Goal: Task Accomplishment & Management: Use online tool/utility

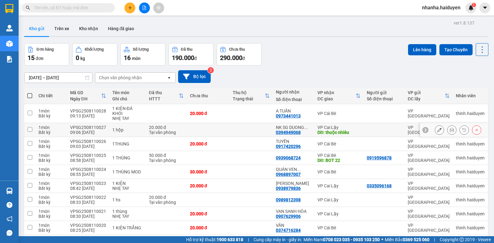
scroll to position [33, 0]
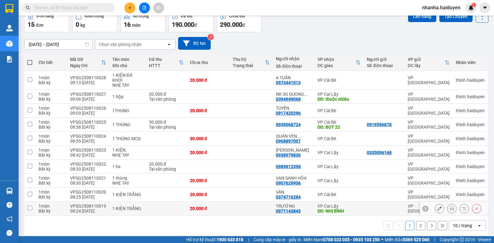
click at [241, 201] on td at bounding box center [251, 208] width 43 height 14
checkbox input "true"
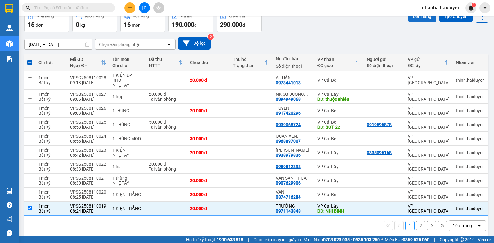
click at [414, 20] on button "Lên hàng" at bounding box center [422, 16] width 28 height 11
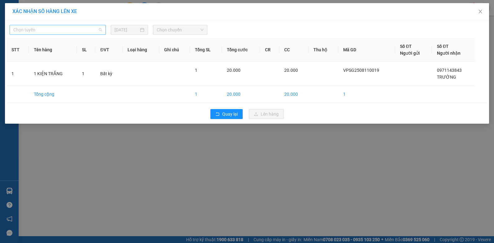
click at [86, 30] on span "Chọn tuyến" at bounding box center [57, 29] width 89 height 9
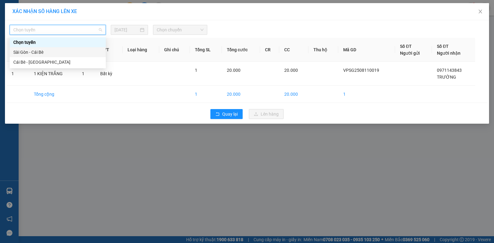
click at [26, 54] on div "Sài Gòn - Cái Bè" at bounding box center [57, 52] width 89 height 7
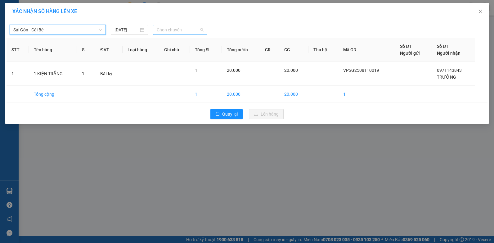
click at [177, 27] on span "Chọn chuyến" at bounding box center [180, 29] width 47 height 9
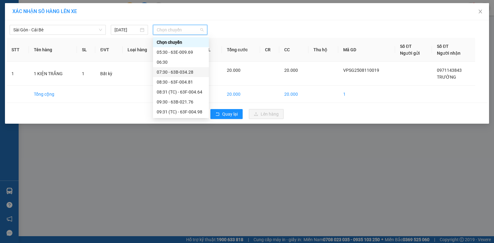
scroll to position [31, 0]
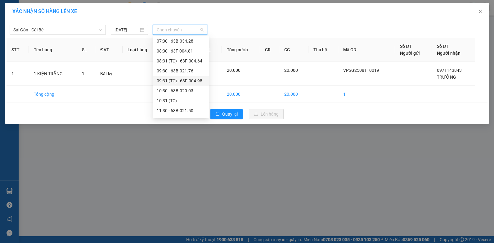
click at [194, 81] on div "09:31 (TC) - 63F-004.98" at bounding box center [181, 80] width 48 height 7
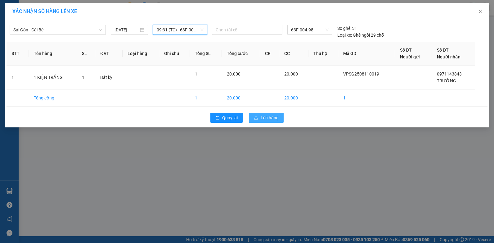
click at [272, 120] on span "Lên hàng" at bounding box center [270, 117] width 18 height 7
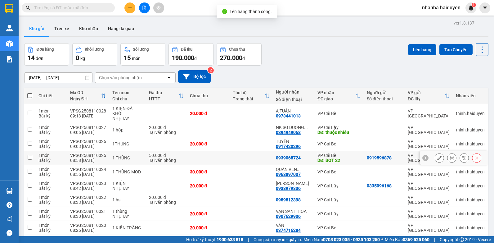
click at [252, 151] on td at bounding box center [251, 158] width 43 height 14
checkbox input "true"
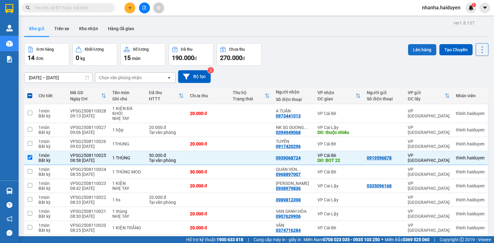
click at [414, 51] on button "Lên hàng" at bounding box center [422, 49] width 28 height 11
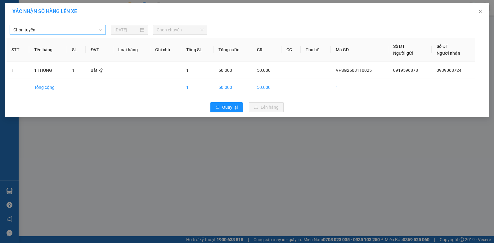
click at [90, 31] on span "Chọn tuyến" at bounding box center [57, 29] width 89 height 9
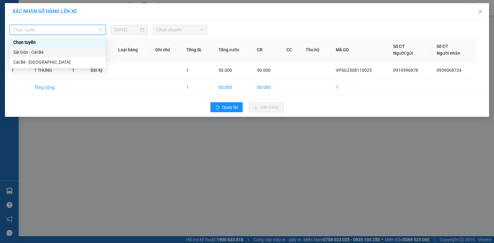
click at [21, 54] on div "Sài Gòn - Cái Bè" at bounding box center [57, 52] width 89 height 7
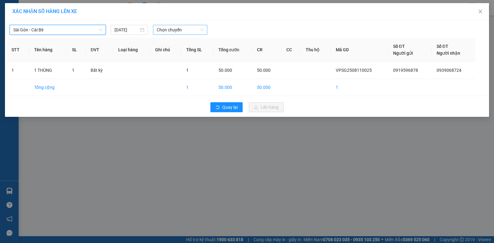
click at [184, 30] on span "Chọn chuyến" at bounding box center [180, 29] width 47 height 9
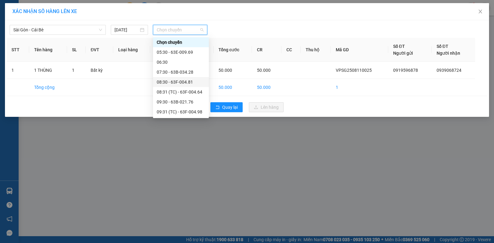
scroll to position [62, 0]
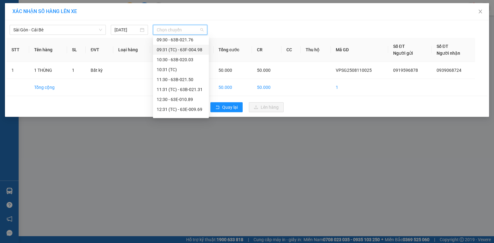
click at [187, 49] on div "09:31 (TC) - 63F-004.98" at bounding box center [181, 49] width 48 height 7
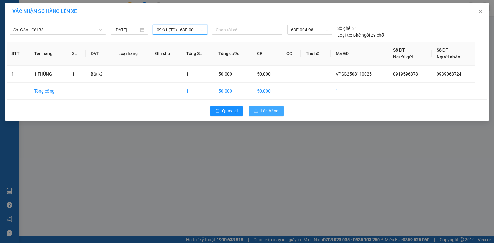
click at [260, 112] on button "Lên hàng" at bounding box center [266, 111] width 35 height 10
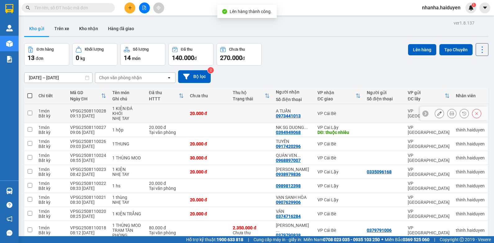
scroll to position [38, 0]
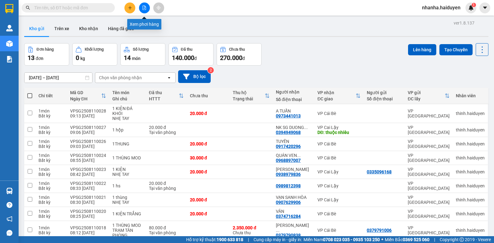
click at [148, 7] on button at bounding box center [144, 7] width 11 height 11
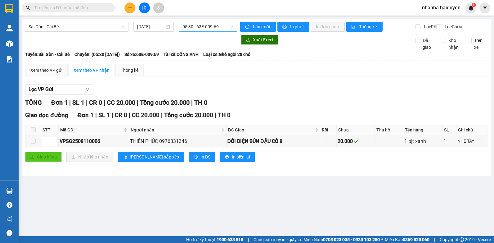
click at [209, 29] on span "05:30 - 63E-009.69" at bounding box center [207, 26] width 51 height 9
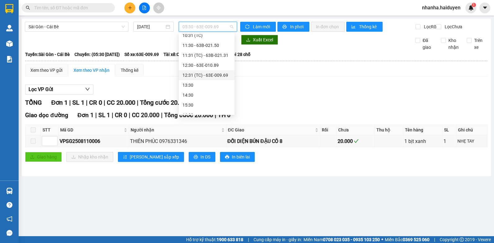
scroll to position [62, 0]
click at [212, 37] on div "09:30 - 63B-021.76" at bounding box center [206, 36] width 48 height 7
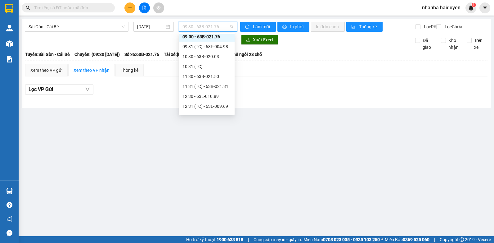
click at [213, 25] on span "09:30 - 63B-021.76" at bounding box center [207, 26] width 51 height 9
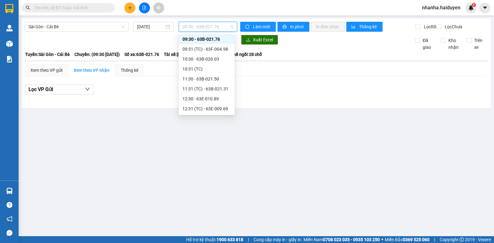
click at [215, 40] on div "09:30 - 63B-021.76" at bounding box center [206, 39] width 48 height 7
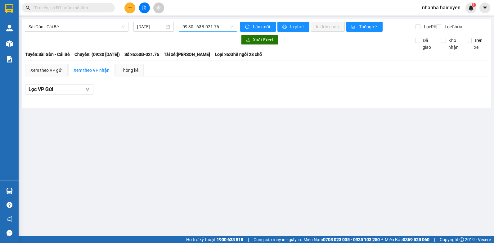
click at [210, 27] on span "09:30 - 63B-021.76" at bounding box center [207, 26] width 51 height 9
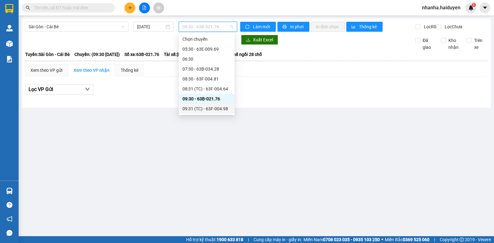
click at [213, 109] on div "09:31 (TC) - 63F-004.98" at bounding box center [206, 108] width 48 height 7
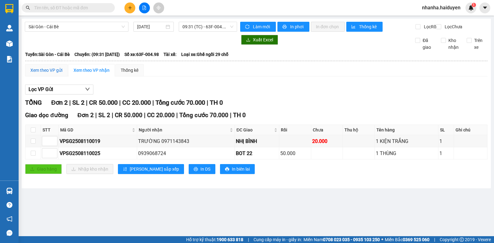
click at [55, 74] on div "Xem theo VP gửi" at bounding box center [46, 70] width 32 height 7
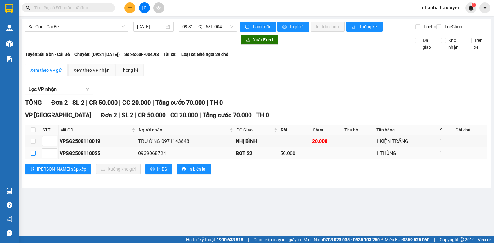
click at [35, 155] on input "checkbox" at bounding box center [33, 153] width 5 height 5
checkbox input "true"
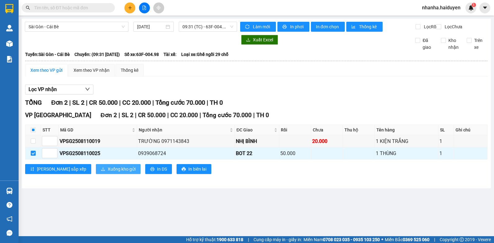
click at [108, 172] on span "Xuống kho gửi" at bounding box center [122, 168] width 28 height 7
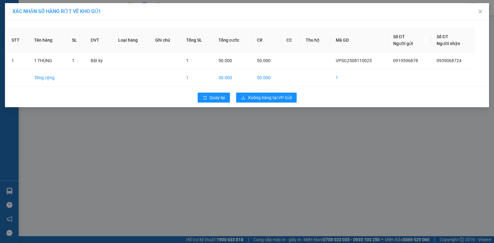
click at [262, 92] on div "Quay lại Xuống hàng tại VP Gửi" at bounding box center [247, 97] width 481 height 16
click at [260, 101] on button "Xuống hàng tại VP Gửi" at bounding box center [266, 97] width 61 height 10
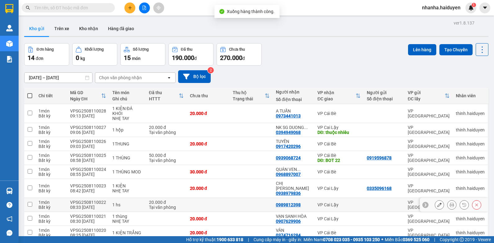
scroll to position [38, 0]
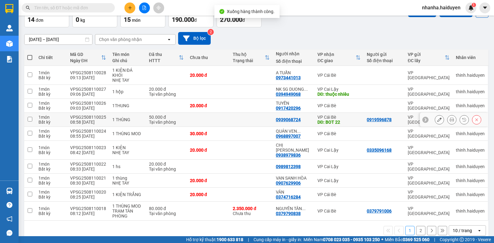
click at [238, 113] on td at bounding box center [251, 120] width 43 height 14
checkbox input "true"
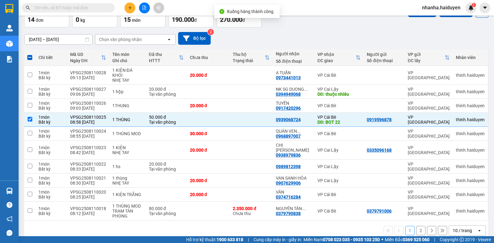
scroll to position [0, 0]
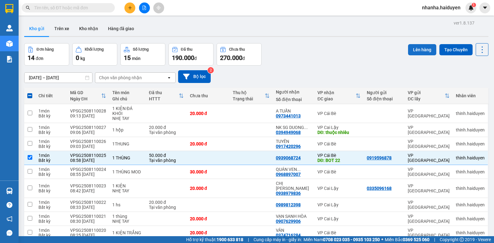
click at [410, 50] on button "Lên hàng" at bounding box center [422, 49] width 28 height 11
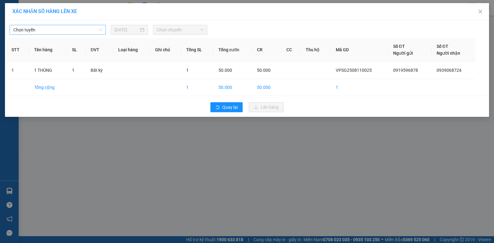
click at [41, 28] on span "Chọn tuyến" at bounding box center [57, 29] width 89 height 9
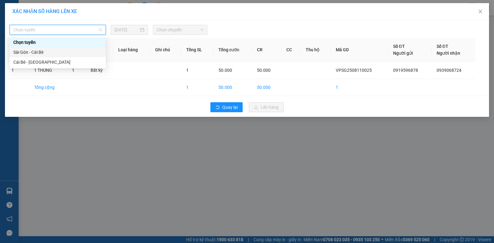
click at [41, 54] on div "Sài Gòn - Cái Bè" at bounding box center [57, 52] width 89 height 7
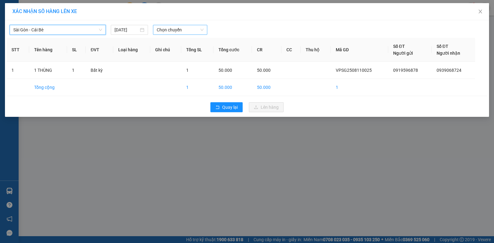
click at [183, 29] on span "Chọn chuyến" at bounding box center [180, 29] width 47 height 9
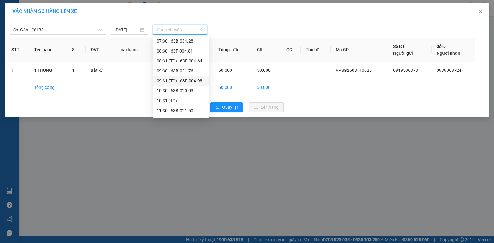
scroll to position [62, 0]
click at [188, 38] on div "09:30 - 63B-021.76" at bounding box center [181, 39] width 48 height 7
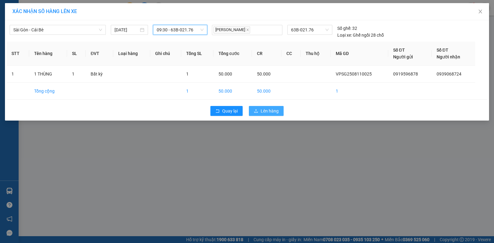
click at [263, 110] on span "Lên hàng" at bounding box center [270, 110] width 18 height 7
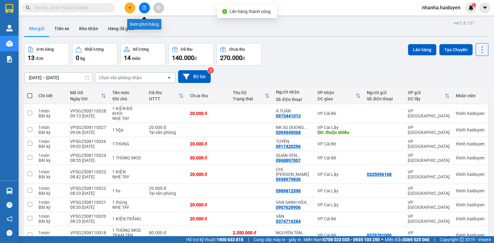
click at [144, 8] on icon "file-add" at bounding box center [144, 8] width 4 height 4
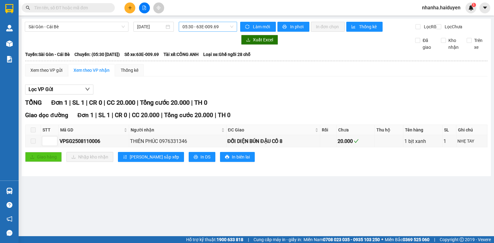
click at [215, 31] on span "05:30 - 63E-009.69" at bounding box center [207, 26] width 51 height 9
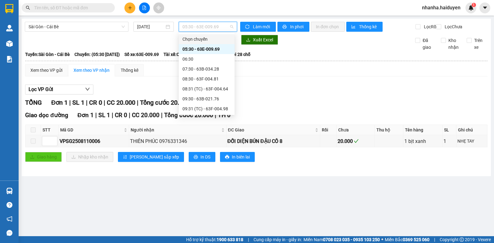
scroll to position [62, 0]
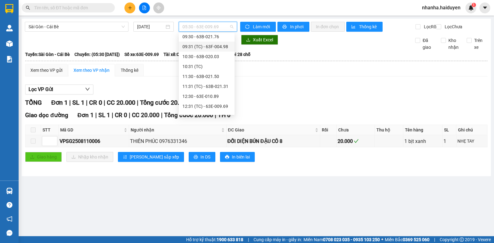
click at [215, 45] on div "09:31 (TC) - 63F-004.98" at bounding box center [206, 46] width 48 height 7
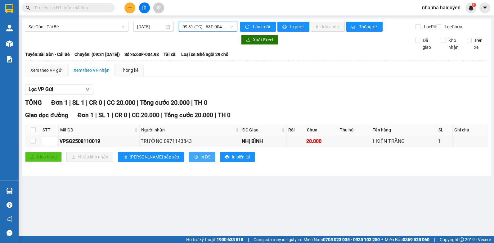
click at [200, 160] on span "In DS" at bounding box center [205, 156] width 10 height 7
click at [191, 27] on span "09:31 (TC) - 63F-004.98" at bounding box center [207, 26] width 51 height 9
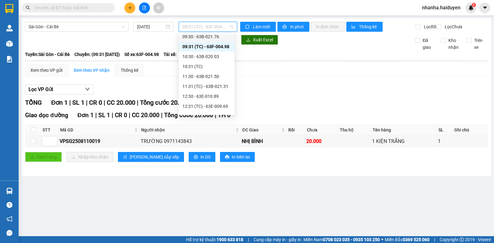
click at [208, 38] on div "09:30 - 63B-021.76" at bounding box center [206, 36] width 48 height 7
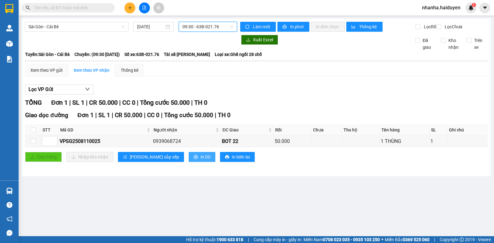
click at [194, 159] on icon "printer" at bounding box center [196, 157] width 4 height 4
click at [32, 132] on input "checkbox" at bounding box center [33, 129] width 5 height 5
checkbox input "true"
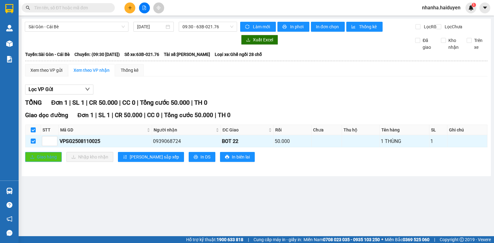
click at [49, 162] on button "Giao hàng" at bounding box center [43, 157] width 37 height 10
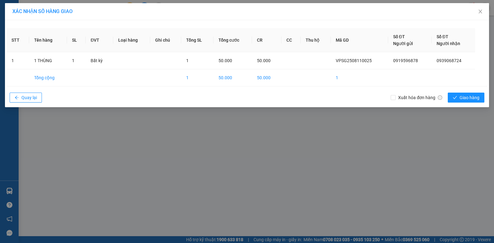
click at [241, 157] on div "XÁC NHẬN SỐ HÀNG GIAO STT Tên hàng SL ĐVT Loại hàng Ghi chú Tổng SL Tổng cước C…" at bounding box center [247, 121] width 494 height 243
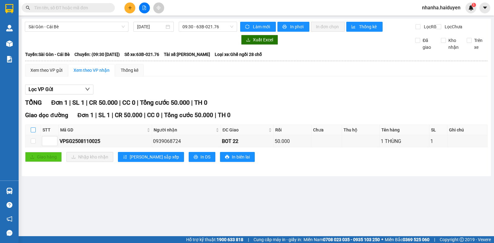
click at [32, 132] on input "checkbox" at bounding box center [33, 129] width 5 height 5
checkbox input "true"
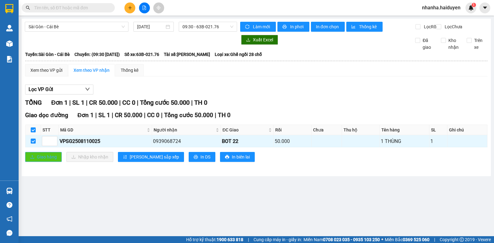
click at [38, 160] on span "Giao hàng" at bounding box center [47, 156] width 20 height 7
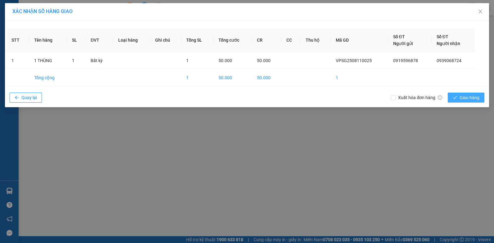
click at [470, 97] on span "Giao hàng" at bounding box center [470, 97] width 20 height 7
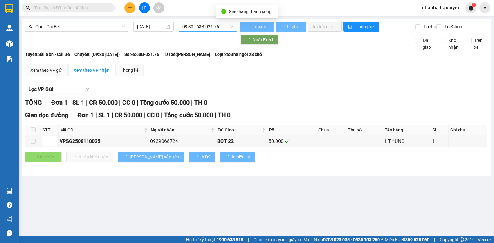
click at [195, 29] on span "09:30 - 63B-021.76" at bounding box center [207, 26] width 51 height 9
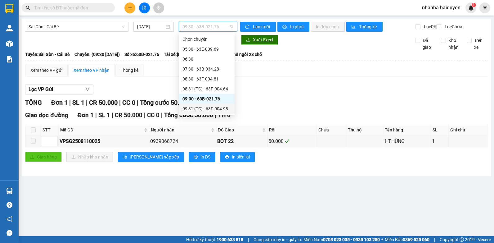
click at [212, 107] on div "09:31 (TC) - 63F-004.98" at bounding box center [206, 108] width 48 height 7
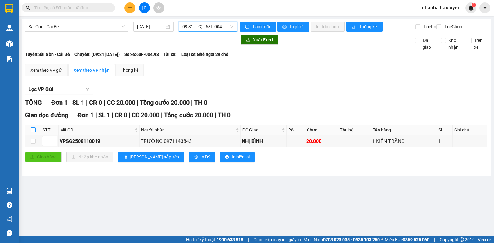
click at [31, 132] on input "checkbox" at bounding box center [33, 129] width 5 height 5
checkbox input "true"
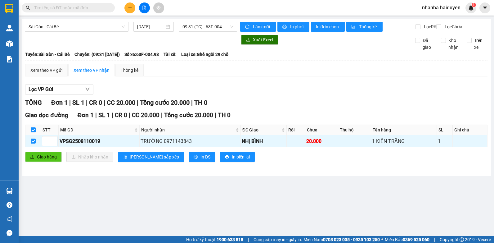
checkbox input "true"
click at [45, 160] on span "Giao hàng" at bounding box center [47, 156] width 20 height 7
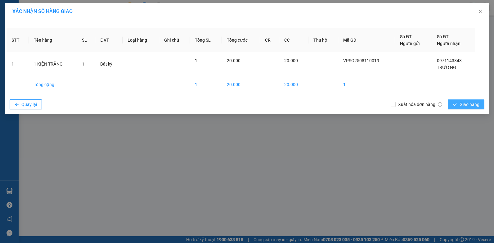
click at [451, 104] on button "Giao hàng" at bounding box center [466, 104] width 37 height 10
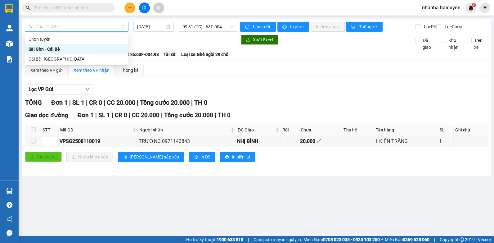
click at [112, 30] on span "Sài Gòn - Cái Bè" at bounding box center [77, 26] width 96 height 9
click at [192, 29] on span "09:31 (TC) - 63F-004.98" at bounding box center [207, 26] width 51 height 9
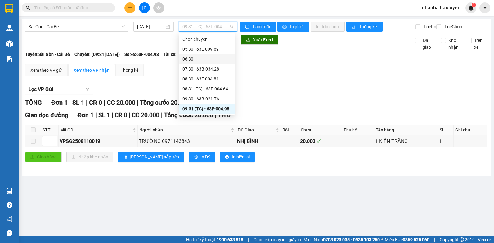
click at [193, 61] on div "06:30" at bounding box center [206, 59] width 48 height 7
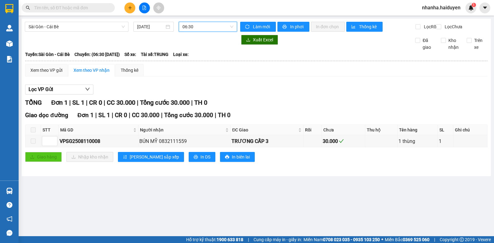
drag, startPoint x: 209, startPoint y: 20, endPoint x: 208, endPoint y: 25, distance: 6.0
click at [208, 25] on div "Sài Gòn - Cái Bè 11/08/2025 06:30 06:30 Làm mới In phơi In đơn chọn Thống kê Lọ…" at bounding box center [256, 97] width 469 height 157
click at [207, 28] on span "06:30" at bounding box center [207, 26] width 51 height 9
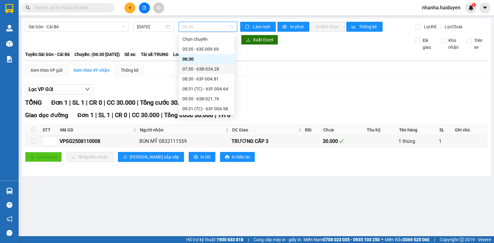
click at [198, 71] on div "07:30 - 63B-034.28" at bounding box center [206, 68] width 48 height 7
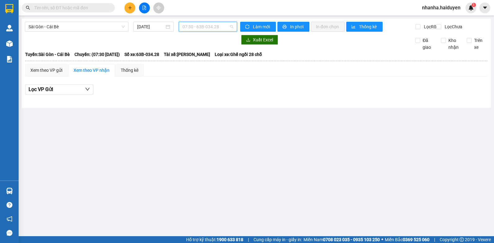
click at [210, 28] on span "07:30 - 63B-034.28" at bounding box center [207, 26] width 51 height 9
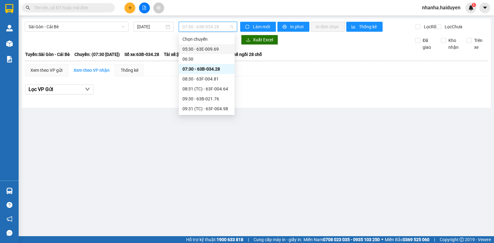
click at [200, 51] on div "05:30 - 63E-009.69" at bounding box center [206, 49] width 48 height 7
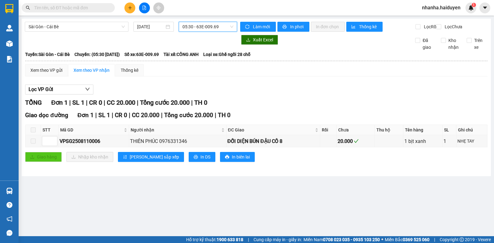
click at [211, 27] on span "05:30 - 63E-009.69" at bounding box center [207, 26] width 51 height 9
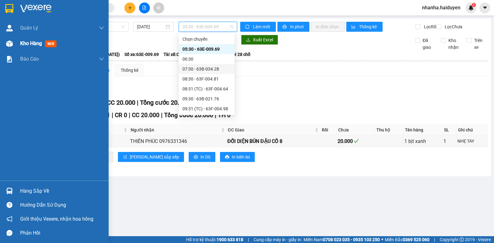
click at [21, 45] on span "Kho hàng" at bounding box center [31, 43] width 22 height 6
click at [22, 45] on span "Kho hàng" at bounding box center [31, 43] width 22 height 6
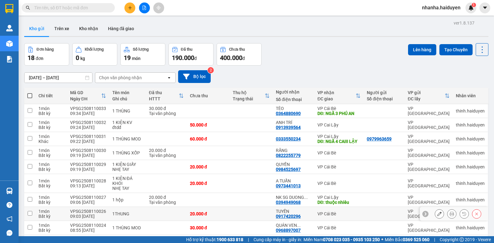
scroll to position [33, 0]
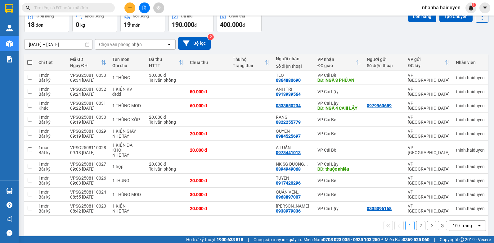
click at [456, 222] on div "10 / trang" at bounding box center [462, 225] width 19 height 6
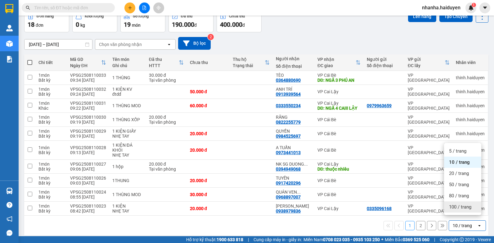
click at [456, 208] on span "100 / trang" at bounding box center [460, 207] width 22 height 6
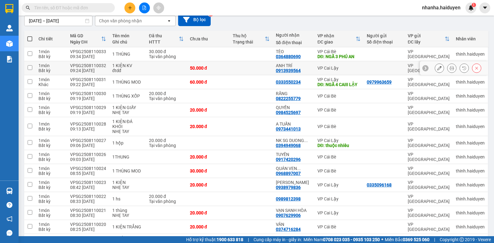
scroll to position [150, 0]
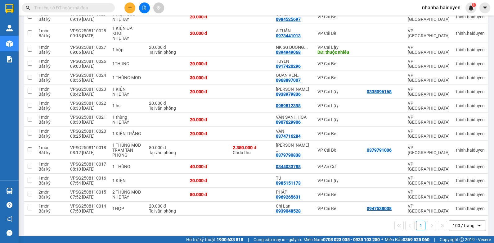
click at [83, 5] on input "text" at bounding box center [70, 7] width 73 height 7
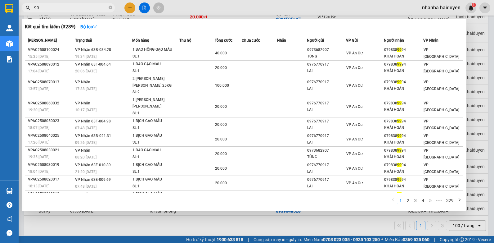
type input "9"
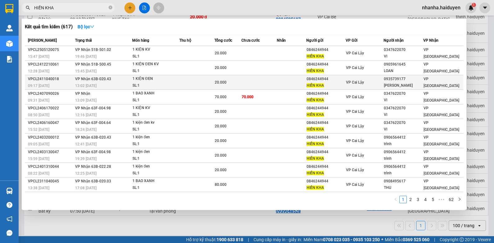
type input "HIỀN KHA"
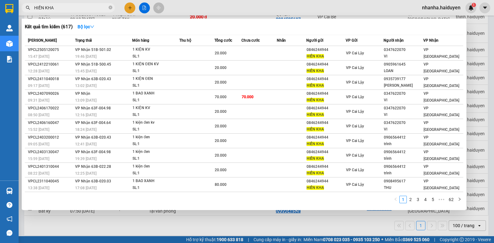
drag, startPoint x: 301, startPoint y: 81, endPoint x: 293, endPoint y: 83, distance: 8.2
click at [296, 83] on td at bounding box center [291, 82] width 29 height 15
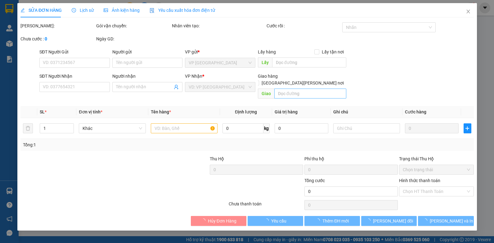
click at [290, 88] on span "Giao" at bounding box center [302, 93] width 88 height 10
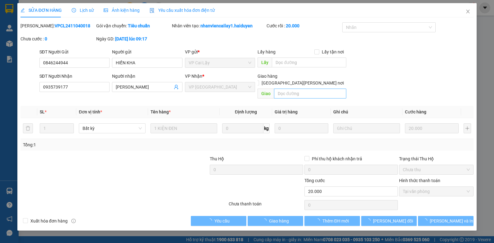
type input "0846244944"
type input "HIỀN KHA"
type input "0935739177"
type input "Lan Hiền"
type input "20.000"
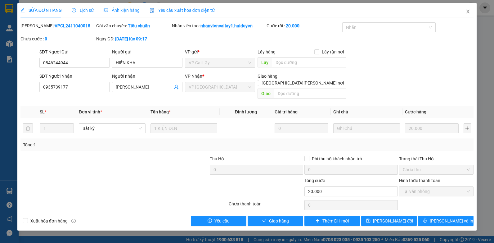
click at [467, 12] on icon "close" at bounding box center [468, 11] width 5 height 5
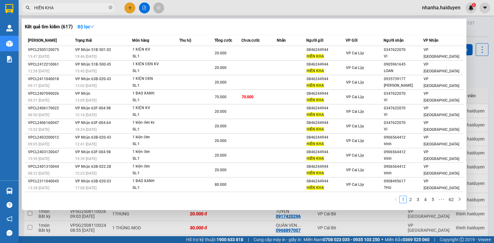
click at [68, 7] on input "HIỀN KHA" at bounding box center [70, 7] width 73 height 7
click at [85, 23] on button "Bộ lọc" at bounding box center [86, 27] width 27 height 10
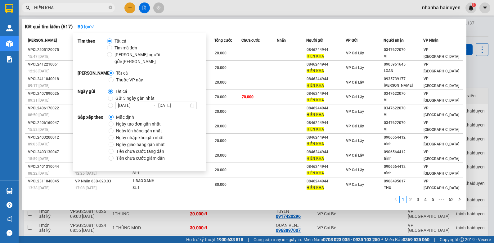
click at [128, 95] on span "Gửi 3 ngày gần nhất" at bounding box center [135, 98] width 44 height 7
click at [113, 96] on input "Gửi 3 ngày gần nhất" at bounding box center [110, 98] width 5 height 5
radio input "true"
radio input "false"
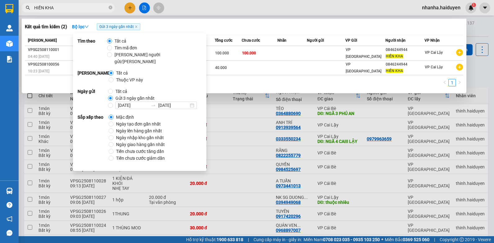
click at [278, 89] on div "1" at bounding box center [244, 84] width 439 height 11
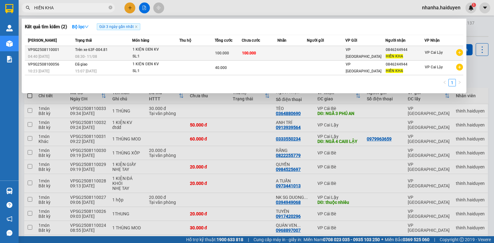
click at [64, 55] on div "04:40 - 11/08" at bounding box center [50, 56] width 45 height 7
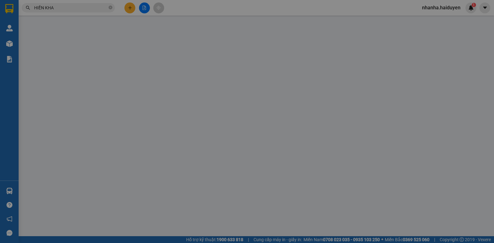
type input "0846244944"
type input "HIỀN KHA"
type input "100.000"
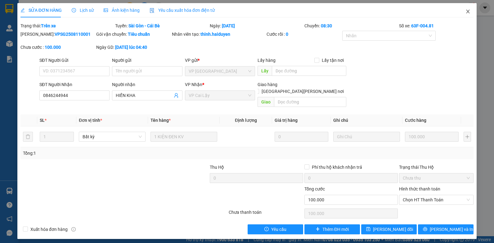
click at [470, 11] on icon "close" at bounding box center [468, 11] width 5 height 5
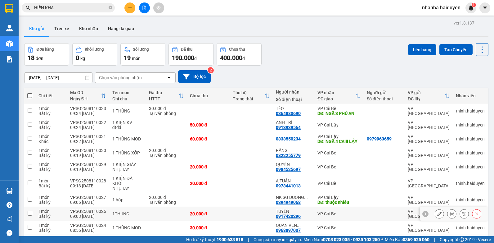
scroll to position [31, 0]
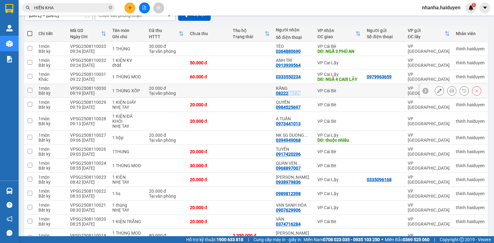
click at [292, 97] on tbody "1 món Bất kỳ VPSG2508110033 09:34 11/08 1 THÙNG 30.000 đ Tại văn phòng TÈO 0364…" at bounding box center [256, 172] width 464 height 261
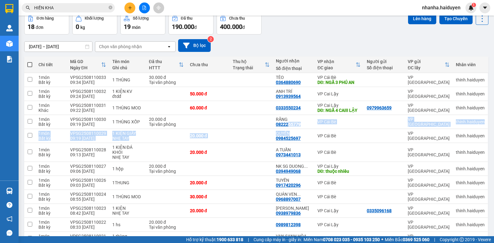
scroll to position [0, 0]
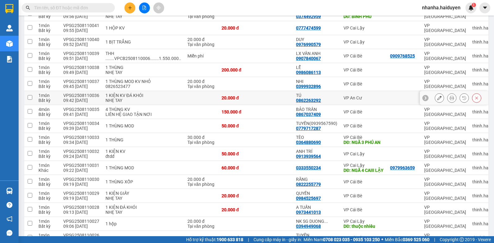
scroll to position [46, 0]
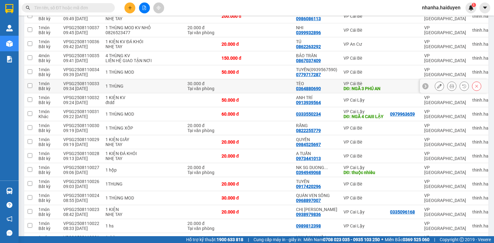
scroll to position [341, 0]
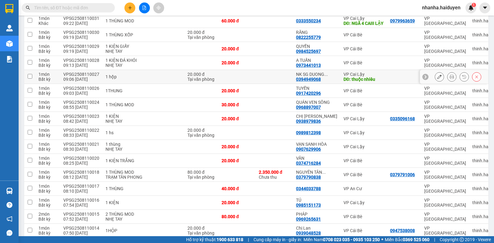
click at [132, 79] on div "1 hộp" at bounding box center [144, 76] width 76 height 5
checkbox input "true"
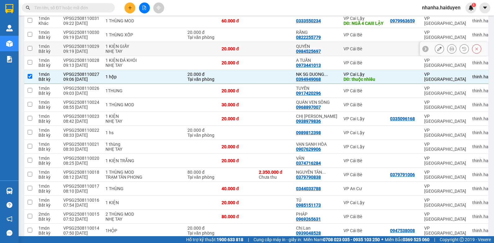
scroll to position [186, 0]
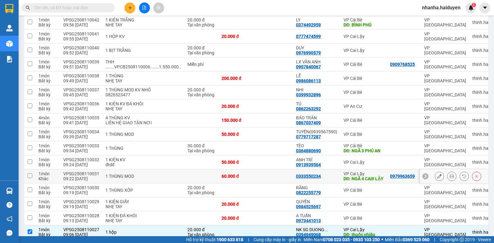
click at [224, 178] on div "60.000 đ" at bounding box center [237, 175] width 31 height 5
checkbox input "true"
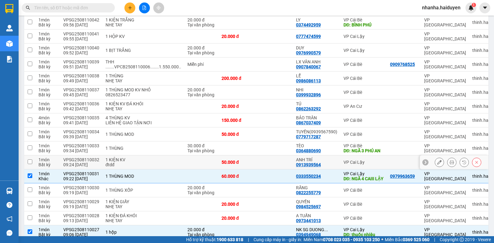
scroll to position [62, 0]
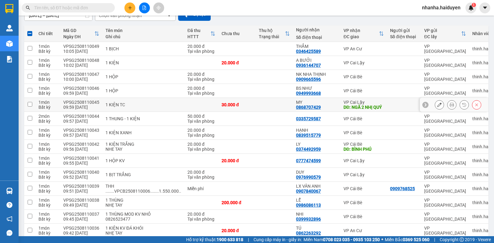
click at [256, 112] on td at bounding box center [274, 105] width 37 height 14
checkbox input "true"
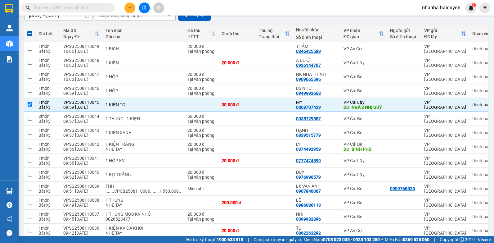
scroll to position [0, 0]
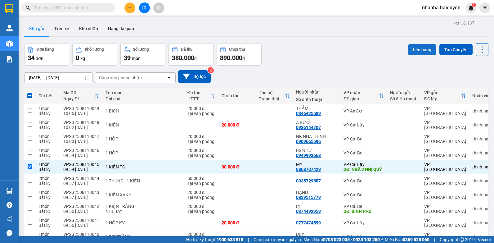
click at [412, 48] on button "Lên hàng" at bounding box center [422, 49] width 28 height 11
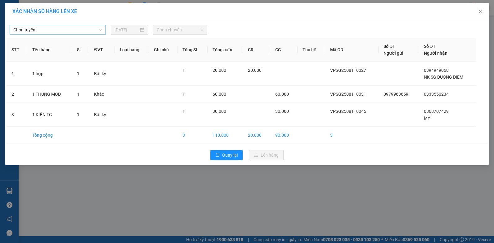
click at [78, 29] on span "Chọn tuyến" at bounding box center [57, 29] width 89 height 9
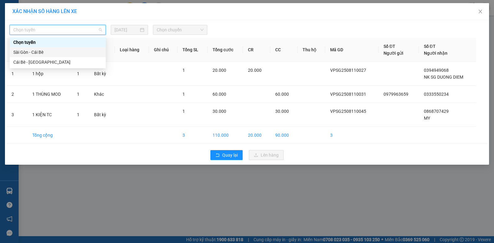
click at [60, 53] on div "Sài Gòn - Cái Bè" at bounding box center [57, 52] width 89 height 7
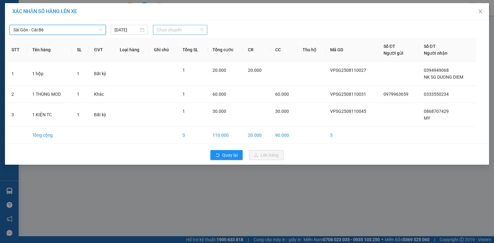
click at [184, 27] on span "Chọn chuyến" at bounding box center [180, 29] width 47 height 9
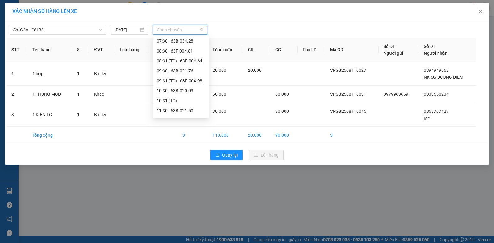
scroll to position [62, 0]
click at [193, 70] on div "10:31 (TC)" at bounding box center [181, 69] width 48 height 7
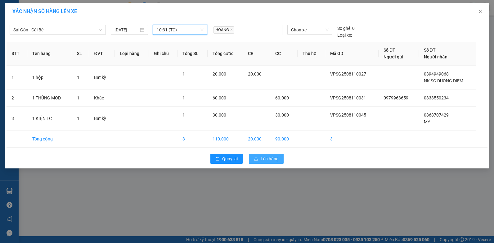
click at [257, 160] on icon "upload" at bounding box center [256, 158] width 4 height 3
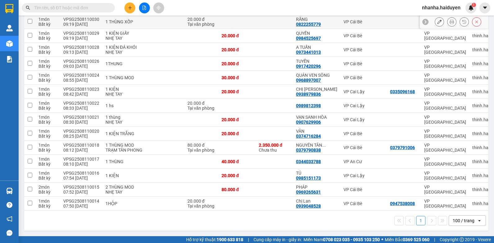
scroll to position [174, 0]
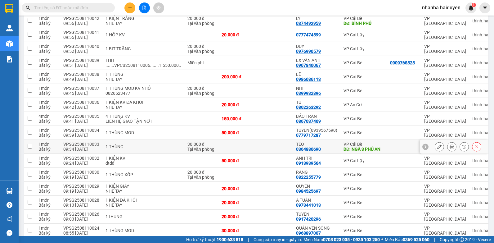
click at [244, 145] on td at bounding box center [236, 147] width 37 height 14
checkbox input "true"
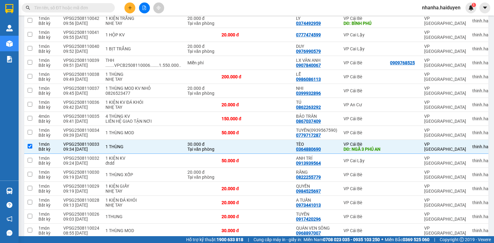
scroll to position [50, 0]
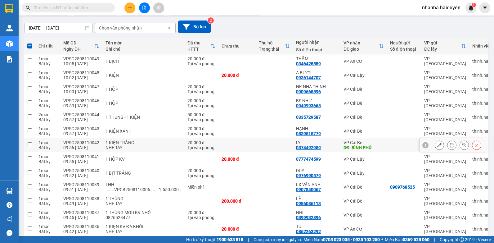
click at [256, 146] on td at bounding box center [274, 145] width 37 height 14
checkbox input "true"
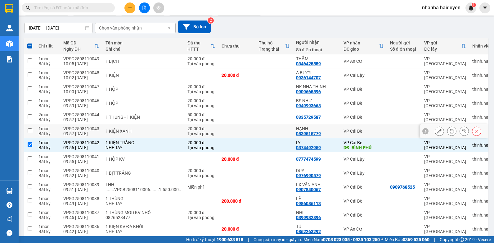
scroll to position [0, 0]
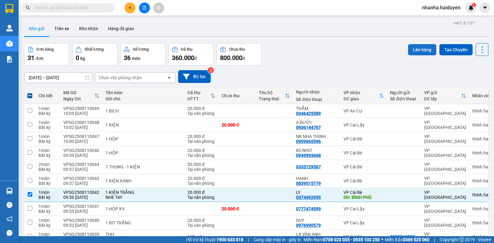
click at [408, 54] on button "Lên hàng" at bounding box center [422, 49] width 28 height 11
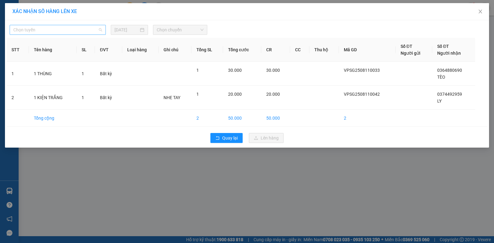
click at [60, 26] on span "Chọn tuyến" at bounding box center [57, 29] width 89 height 9
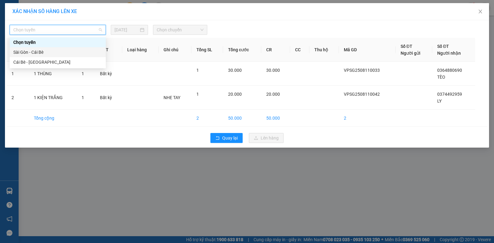
click at [53, 54] on div "Sài Gòn - Cái Bè" at bounding box center [57, 52] width 89 height 7
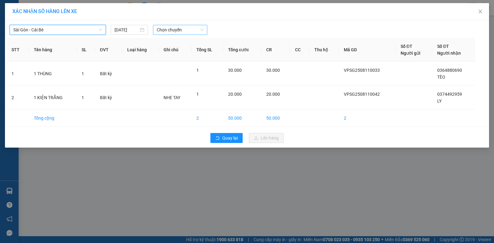
click at [162, 30] on span "Chọn chuyến" at bounding box center [180, 29] width 47 height 9
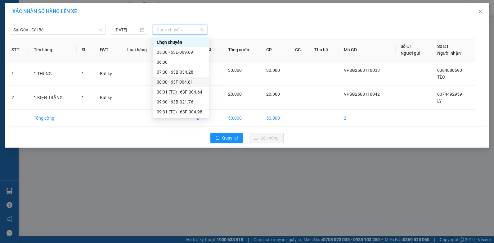
scroll to position [62, 0]
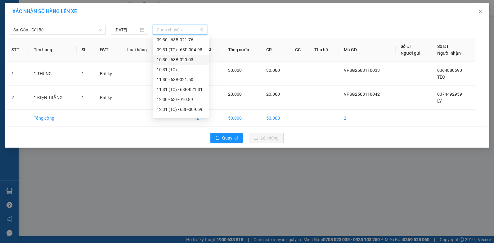
click at [191, 59] on div "10:30 - 63B-020.03" at bounding box center [181, 59] width 48 height 7
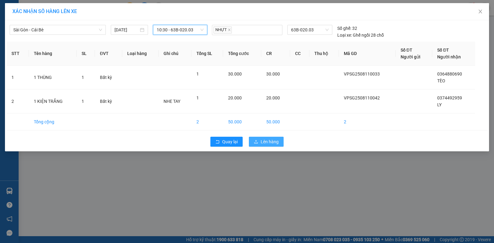
click at [258, 140] on icon "upload" at bounding box center [256, 141] width 4 height 4
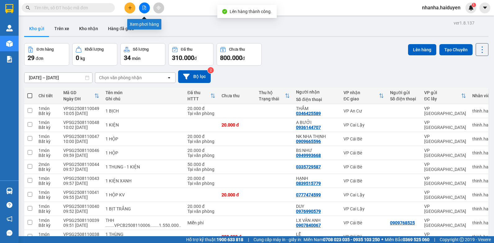
click at [143, 7] on icon "file-add" at bounding box center [144, 8] width 4 height 4
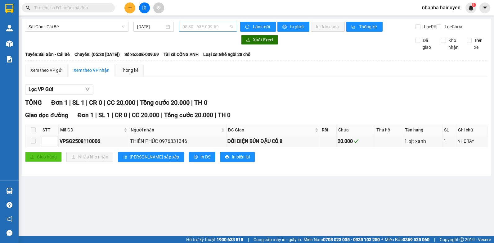
click at [201, 29] on span "05:30 - 63E-009.69" at bounding box center [207, 26] width 51 height 9
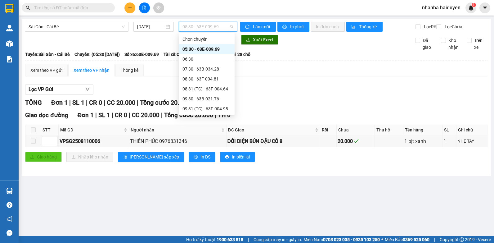
scroll to position [31, 0]
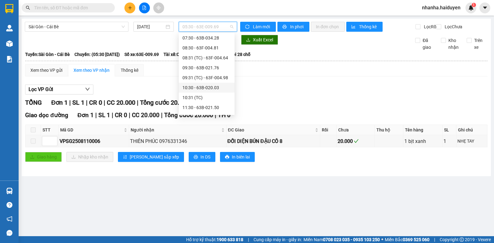
click at [208, 85] on div "10:30 - 63B-020.03" at bounding box center [206, 87] width 48 height 7
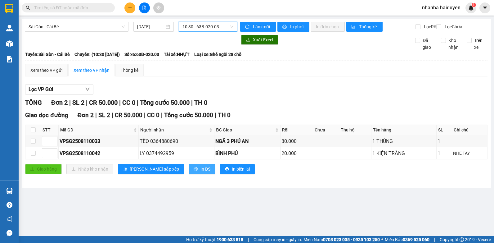
click at [200, 172] on span "In DS" at bounding box center [205, 168] width 10 height 7
click at [198, 29] on span "10:30 - 63B-020.03" at bounding box center [207, 26] width 51 height 9
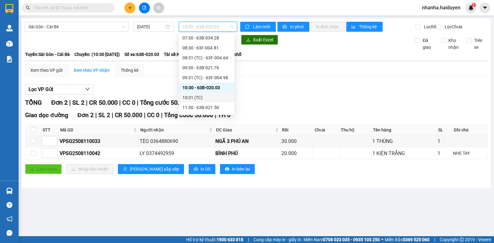
click at [204, 99] on div "10:31 (TC)" at bounding box center [206, 97] width 48 height 7
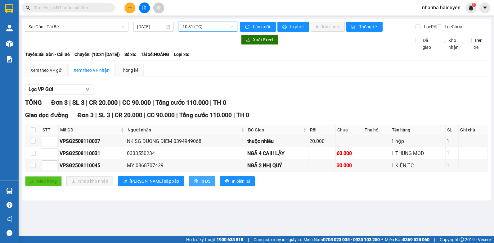
click at [200, 184] on span "In DS" at bounding box center [205, 181] width 10 height 7
click at [212, 26] on span "10:31 (TC)" at bounding box center [207, 26] width 51 height 9
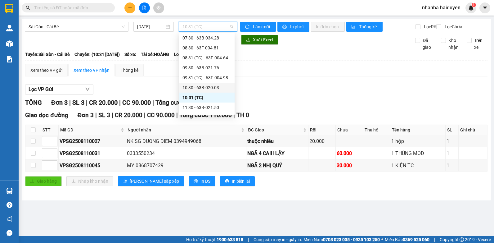
click at [204, 86] on div "10:30 - 63B-020.03" at bounding box center [206, 87] width 48 height 7
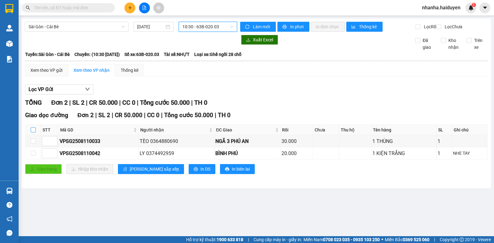
click at [34, 132] on input "checkbox" at bounding box center [33, 129] width 5 height 5
checkbox input "true"
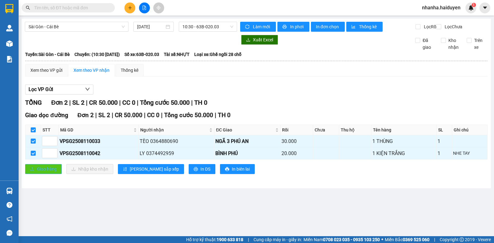
click at [42, 172] on span "Giao hàng" at bounding box center [47, 168] width 20 height 7
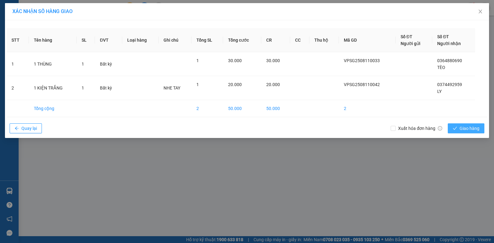
click at [470, 130] on span "Giao hàng" at bounding box center [470, 128] width 20 height 7
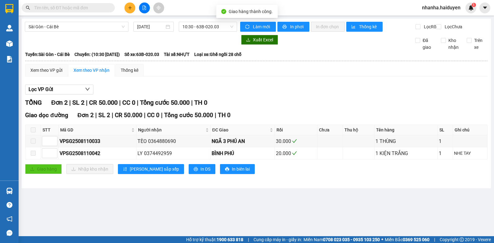
click at [196, 20] on div "Sài Gòn - Cái Bè 11/08/2025 10:30 - 63B-020.03 Làm mới In phơi In đơn chọn Thốn…" at bounding box center [256, 103] width 469 height 169
click at [200, 25] on span "10:30 - 63B-020.03" at bounding box center [207, 26] width 51 height 9
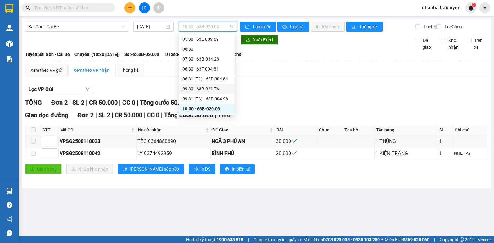
scroll to position [41, 0]
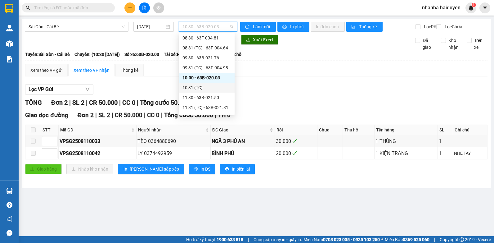
click at [199, 86] on div "10:31 (TC)" at bounding box center [206, 87] width 48 height 7
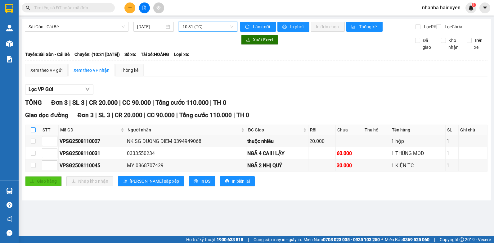
click at [34, 132] on input "checkbox" at bounding box center [33, 129] width 5 height 5
checkbox input "true"
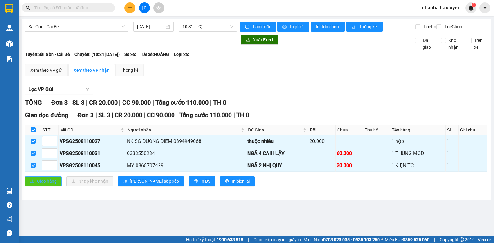
click at [49, 184] on span "Giao hàng" at bounding box center [47, 181] width 20 height 7
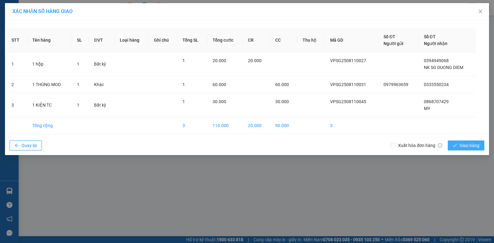
click at [460, 144] on span "Giao hàng" at bounding box center [470, 145] width 20 height 7
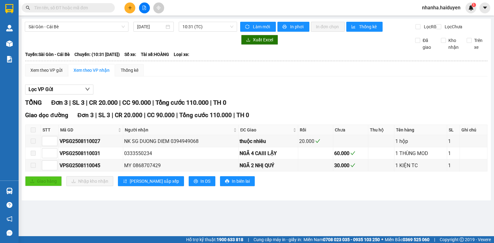
click at [70, 2] on div "Kết quả tìm kiếm ( 0 ) Bộ lọc Gửi 3 ngày gần nhất No Data nhanha.haiduyen 1" at bounding box center [247, 8] width 494 height 16
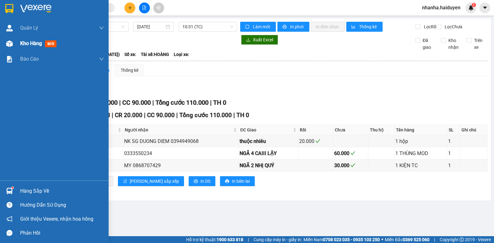
click at [13, 42] on div at bounding box center [9, 43] width 11 height 11
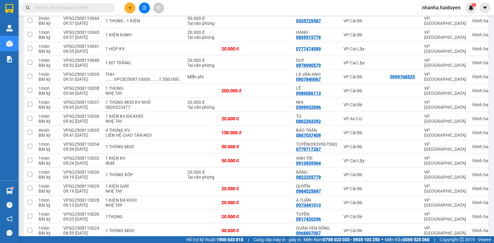
scroll to position [180, 0]
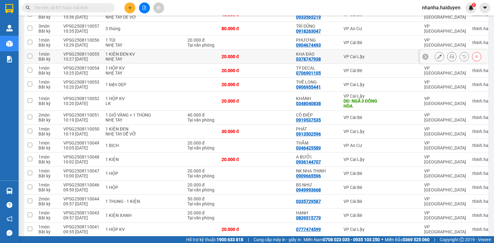
scroll to position [93, 0]
